Goal: Information Seeking & Learning: Learn about a topic

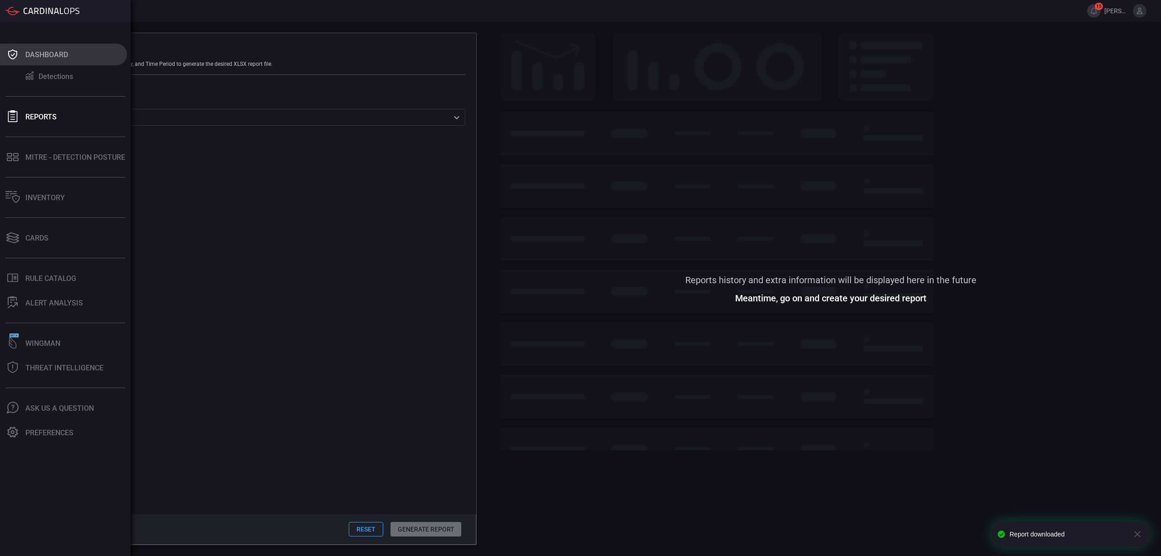
click at [15, 51] on icon at bounding box center [12, 54] width 9 height 10
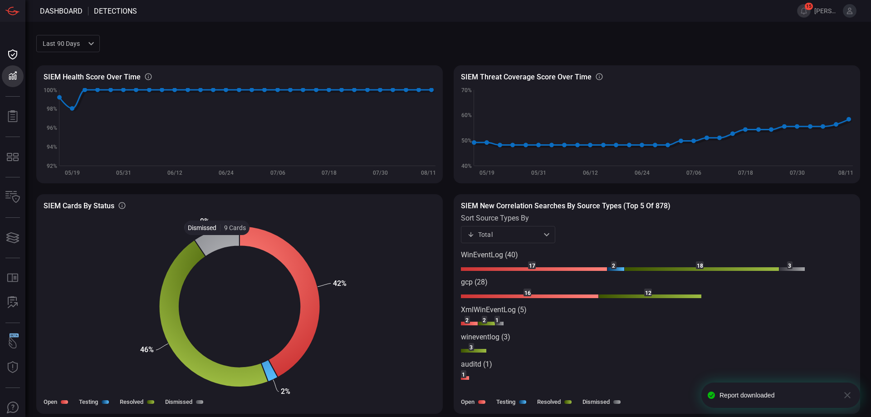
click at [217, 242] on icon at bounding box center [216, 241] width 45 height 30
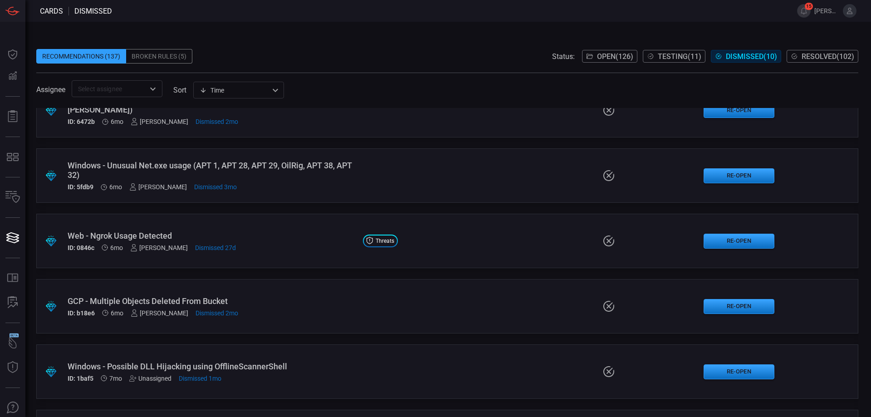
scroll to position [227, 0]
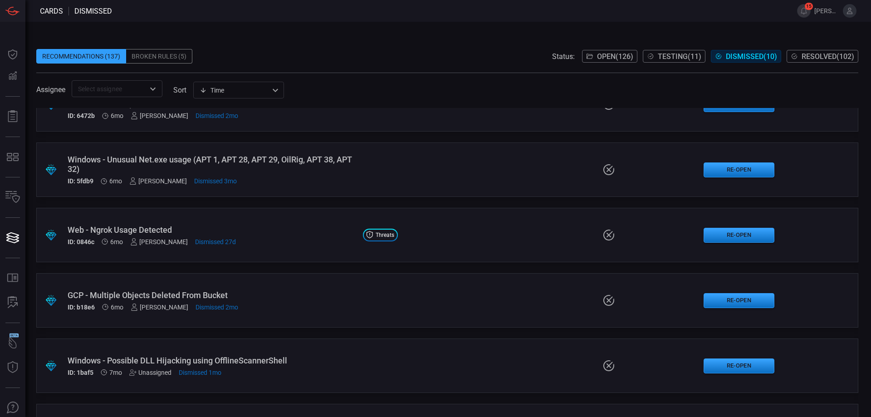
click at [259, 158] on div "Windows - Unusual Net.exe usage (APT 1, APT 28, APT 29, OilRig, APT 38, APT 32)" at bounding box center [212, 164] width 288 height 19
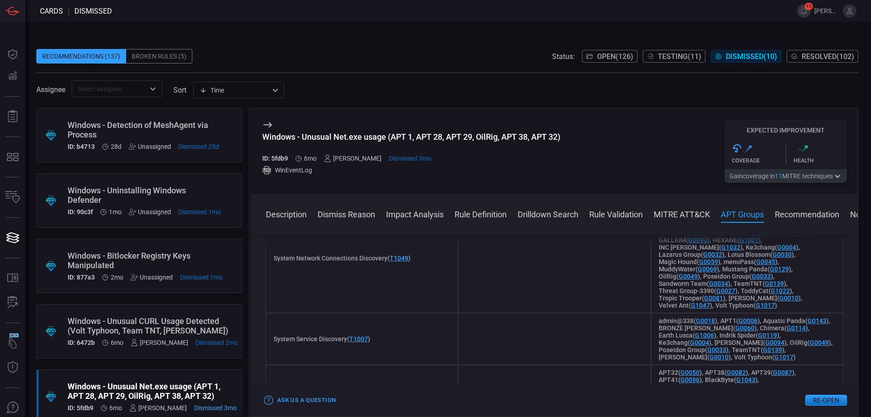
scroll to position [2025, 0]
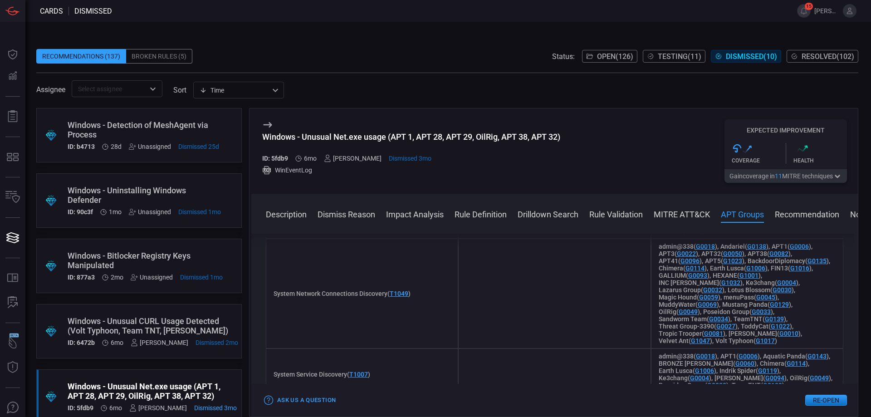
click at [271, 121] on icon at bounding box center [267, 124] width 11 height 11
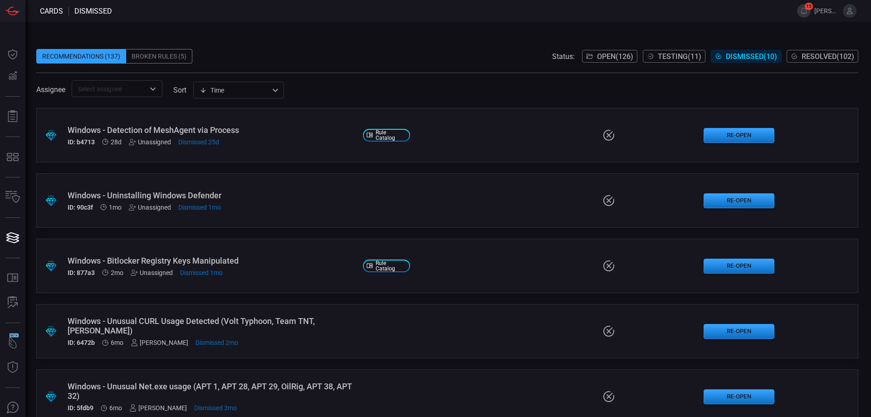
click at [262, 138] on div "ID: b4713 28d Unassigned Dismissed 25d" at bounding box center [212, 141] width 288 height 7
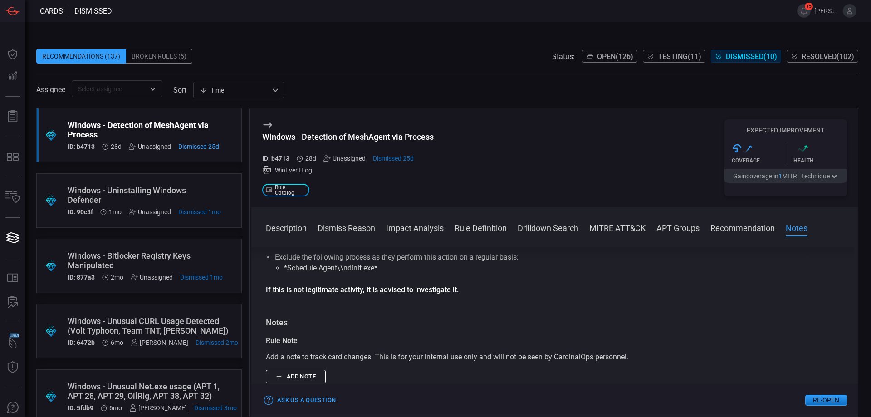
scroll to position [1027, 0]
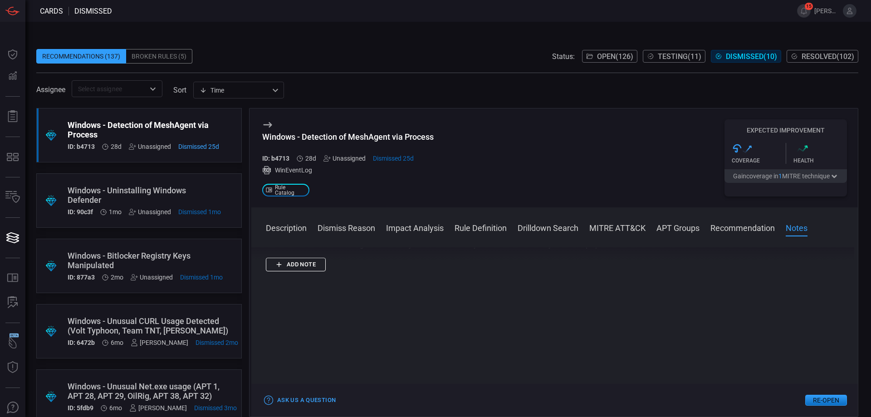
click at [154, 193] on div "Windows - Uninstalling Windows Defender" at bounding box center [144, 194] width 153 height 19
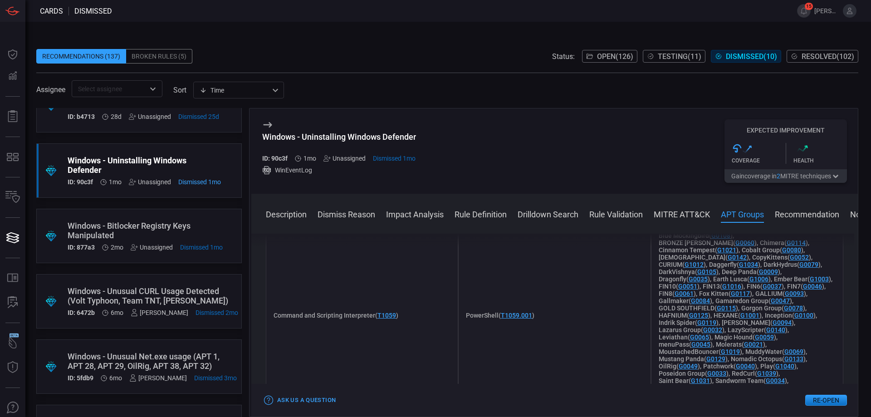
scroll to position [45, 0]
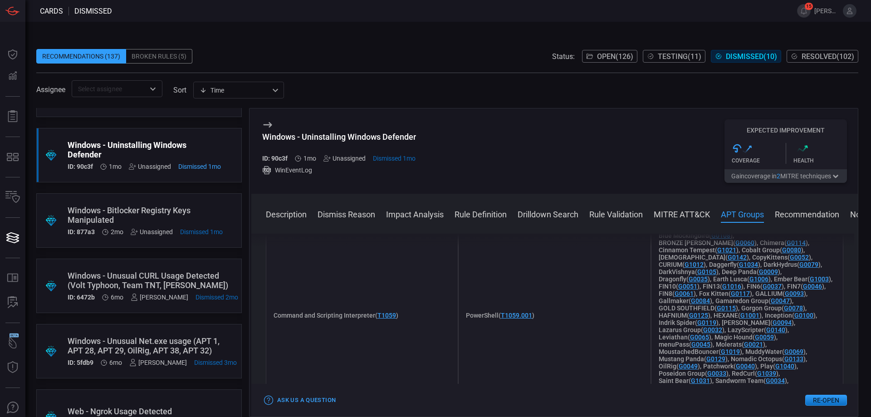
click at [135, 215] on div "Windows - Bitlocker Registry Keys Manipulated" at bounding box center [145, 214] width 155 height 19
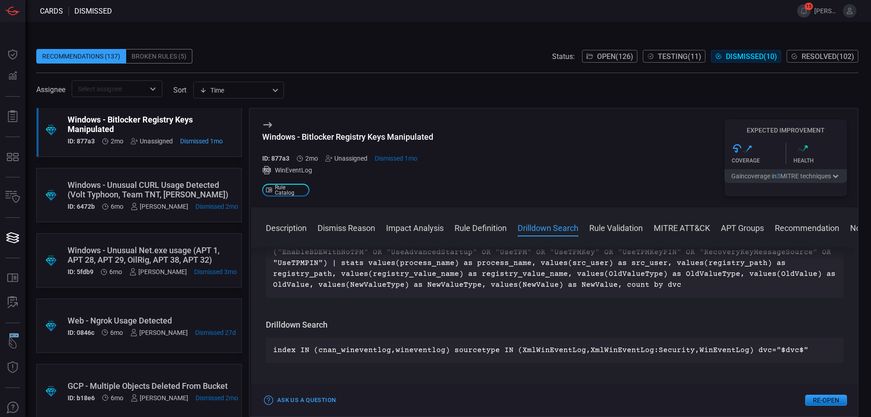
scroll to position [453, 0]
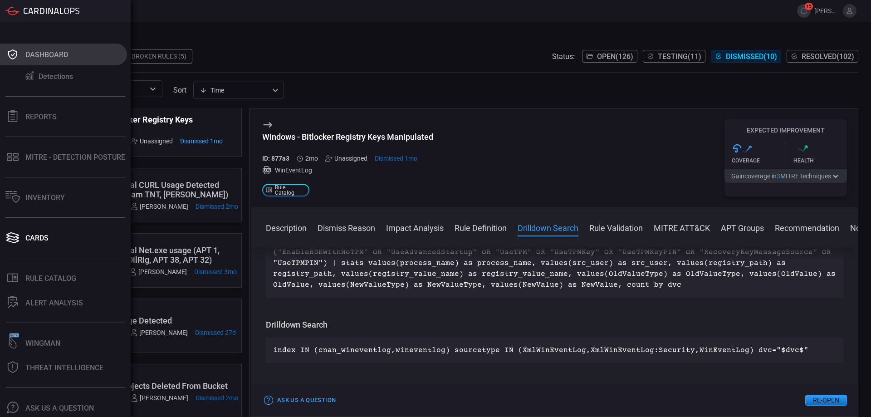
click at [33, 61] on button "Dashboard" at bounding box center [63, 55] width 127 height 22
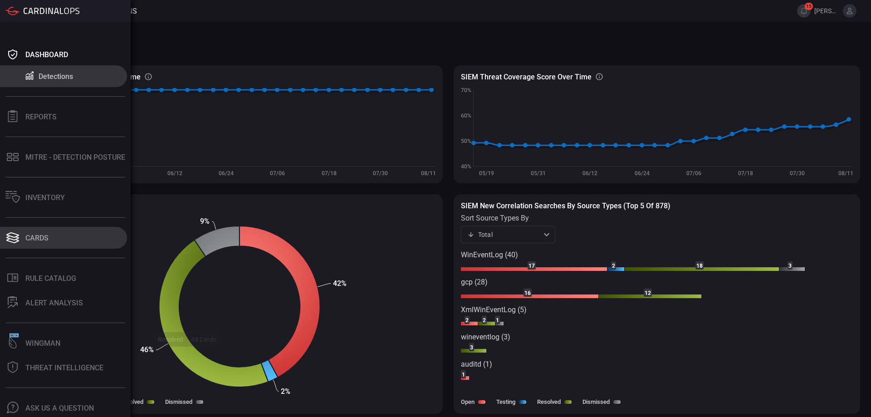
click at [20, 240] on button "Cards" at bounding box center [63, 238] width 127 height 22
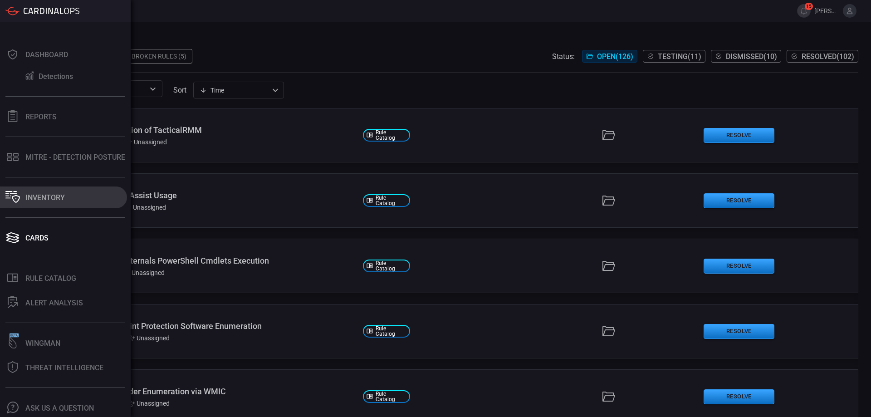
click at [15, 199] on icon at bounding box center [12, 197] width 15 height 12
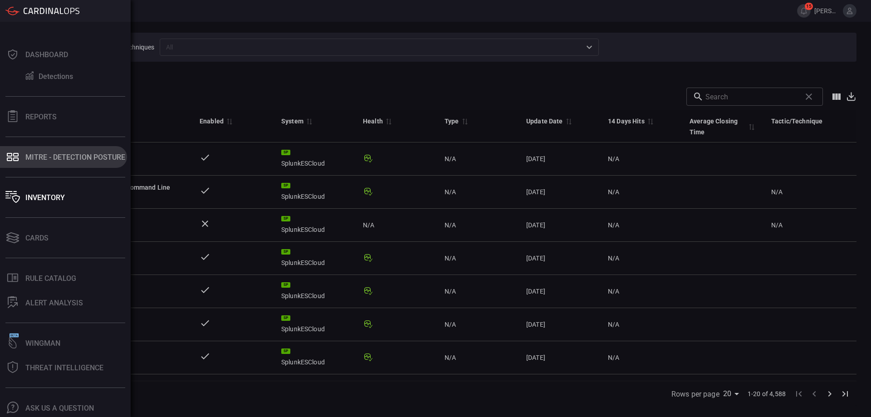
click at [47, 161] on button "MITRE - Detection Posture" at bounding box center [63, 157] width 127 height 22
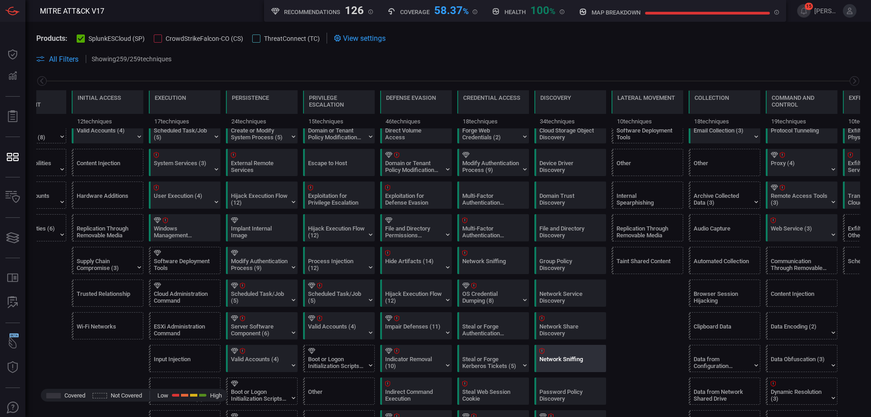
scroll to position [227, 0]
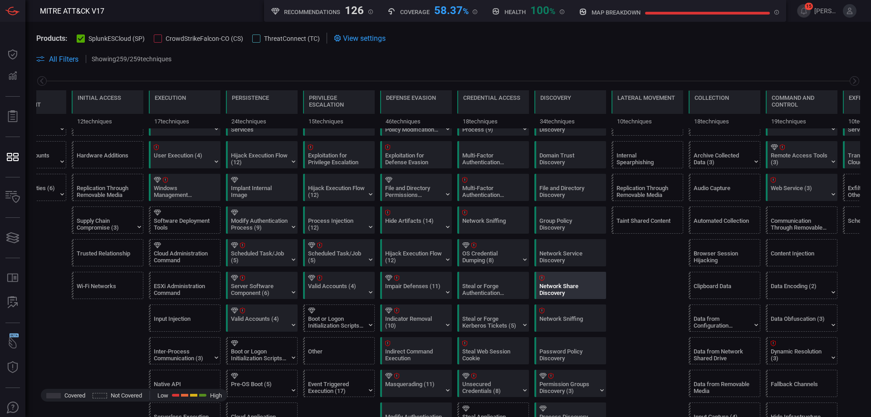
click at [548, 280] on div at bounding box center [571, 278] width 65 height 6
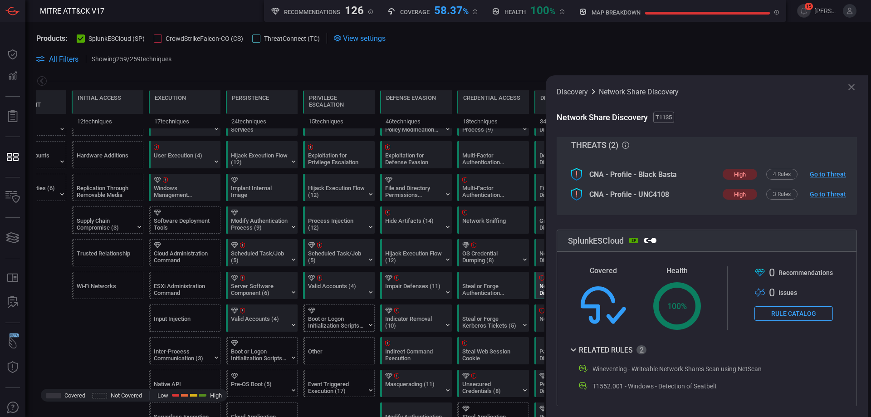
scroll to position [52, 0]
click at [778, 316] on button "Rule Catalog" at bounding box center [793, 313] width 78 height 15
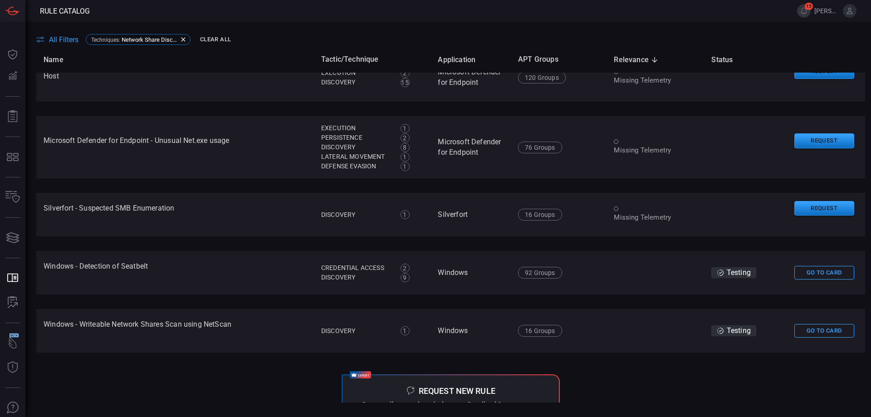
scroll to position [261, 0]
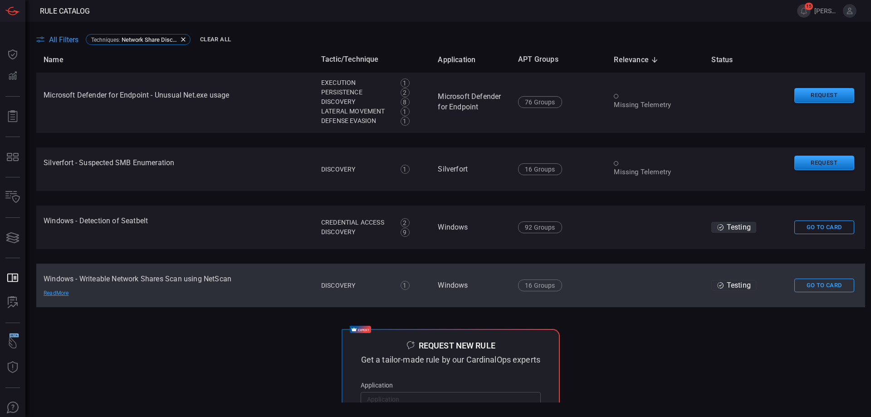
click at [141, 279] on td "Windows - Writeable Network Shares Scan using NetScan Read More" at bounding box center [175, 285] width 278 height 44
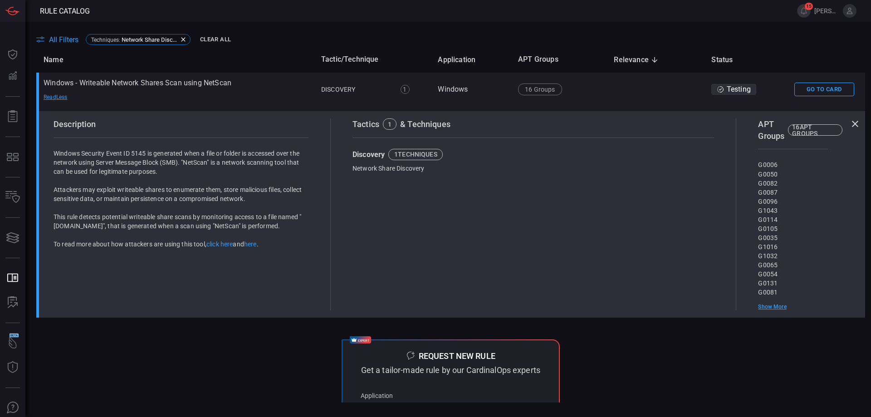
scroll to position [443, 0]
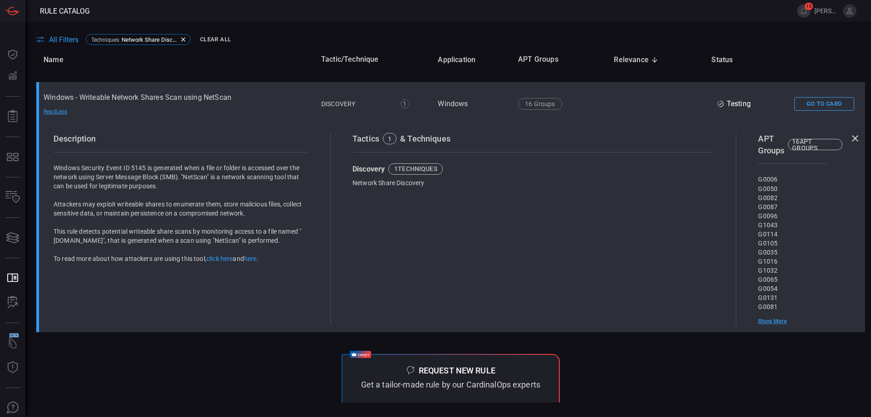
click at [54, 111] on div "Read Less" at bounding box center [75, 111] width 63 height 7
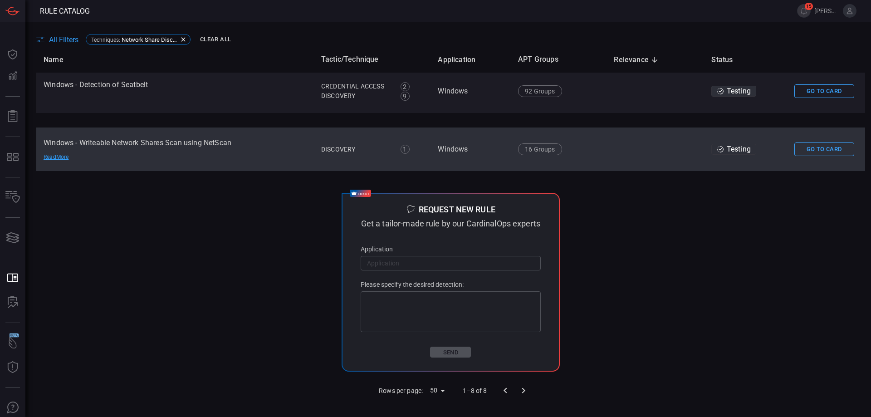
scroll to position [397, 0]
click at [51, 157] on div "Read More" at bounding box center [75, 156] width 63 height 7
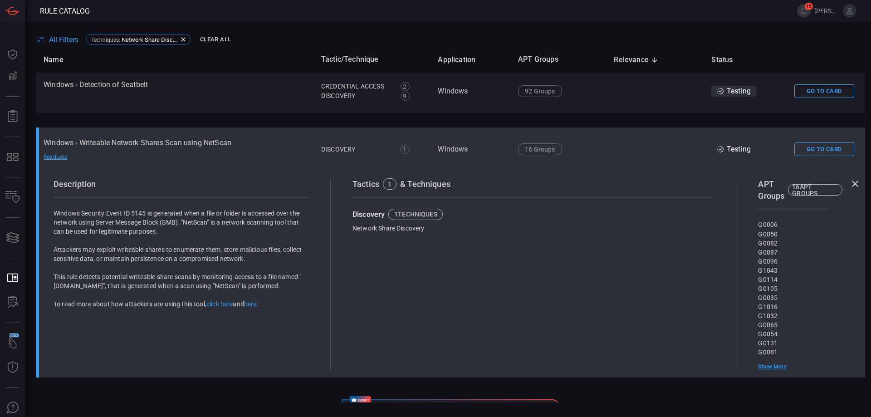
click at [67, 156] on div "Read Less" at bounding box center [75, 156] width 63 height 7
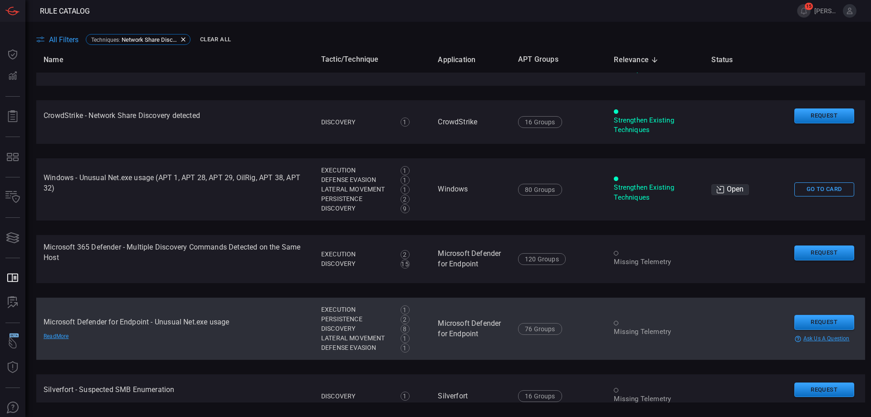
scroll to position [0, 0]
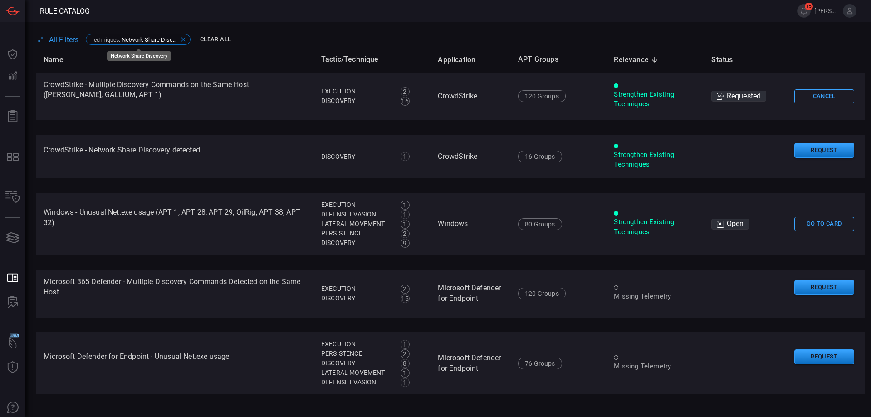
click at [184, 39] on icon at bounding box center [183, 39] width 7 height 7
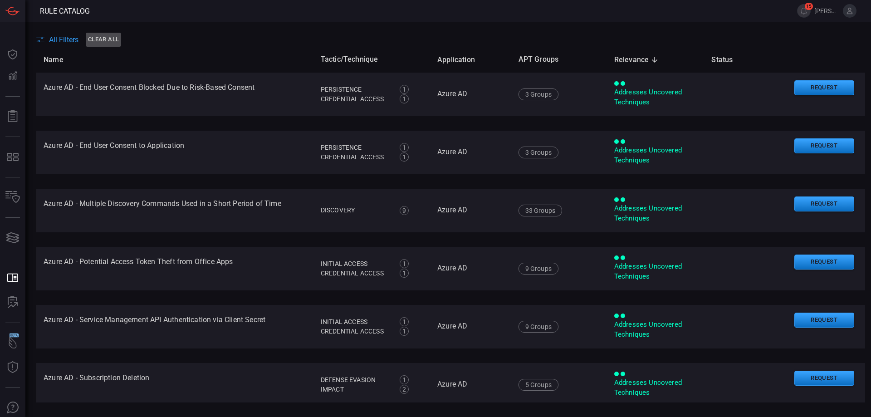
click at [96, 39] on button "Clear All" at bounding box center [103, 40] width 35 height 14
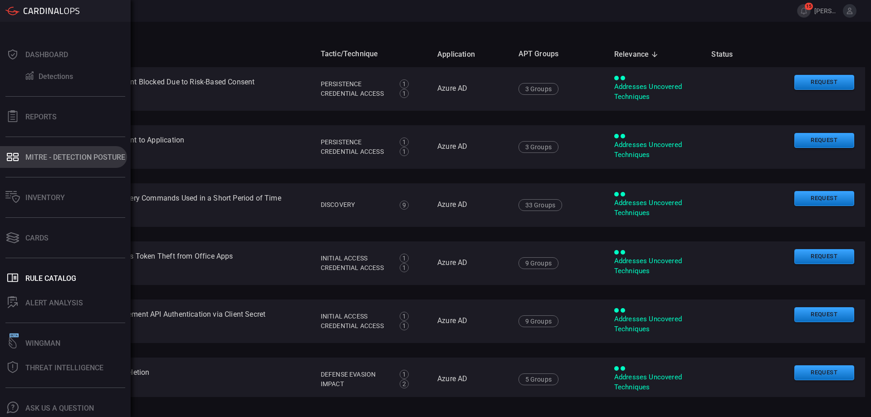
click at [39, 155] on div "MITRE - Detection Posture" at bounding box center [75, 157] width 100 height 9
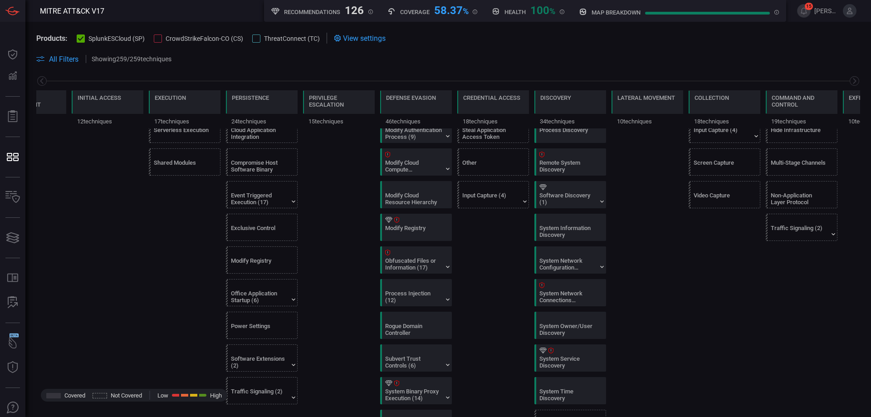
scroll to position [426, 0]
